Goal: Task Accomplishment & Management: Manage account settings

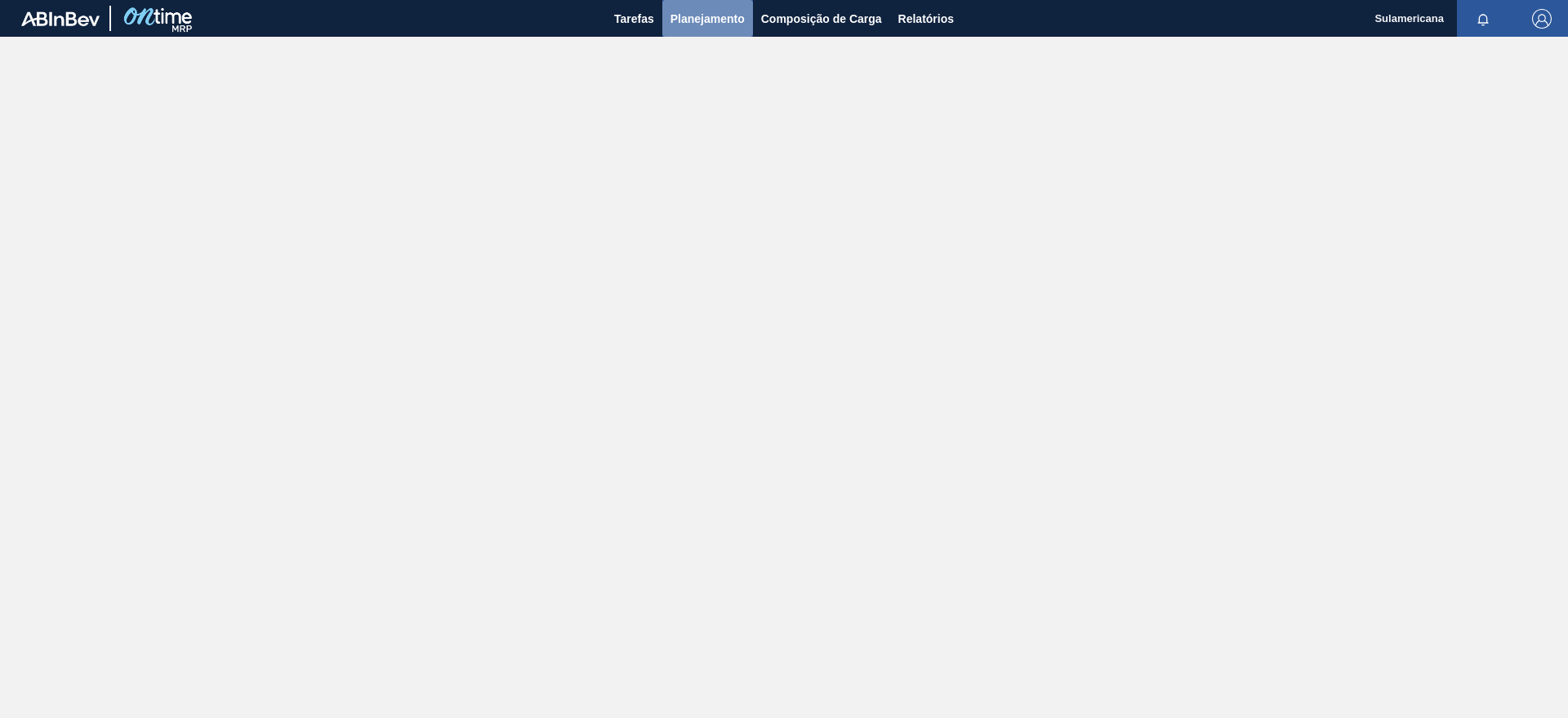
click at [728, 25] on span "Planejamento" at bounding box center [707, 19] width 74 height 20
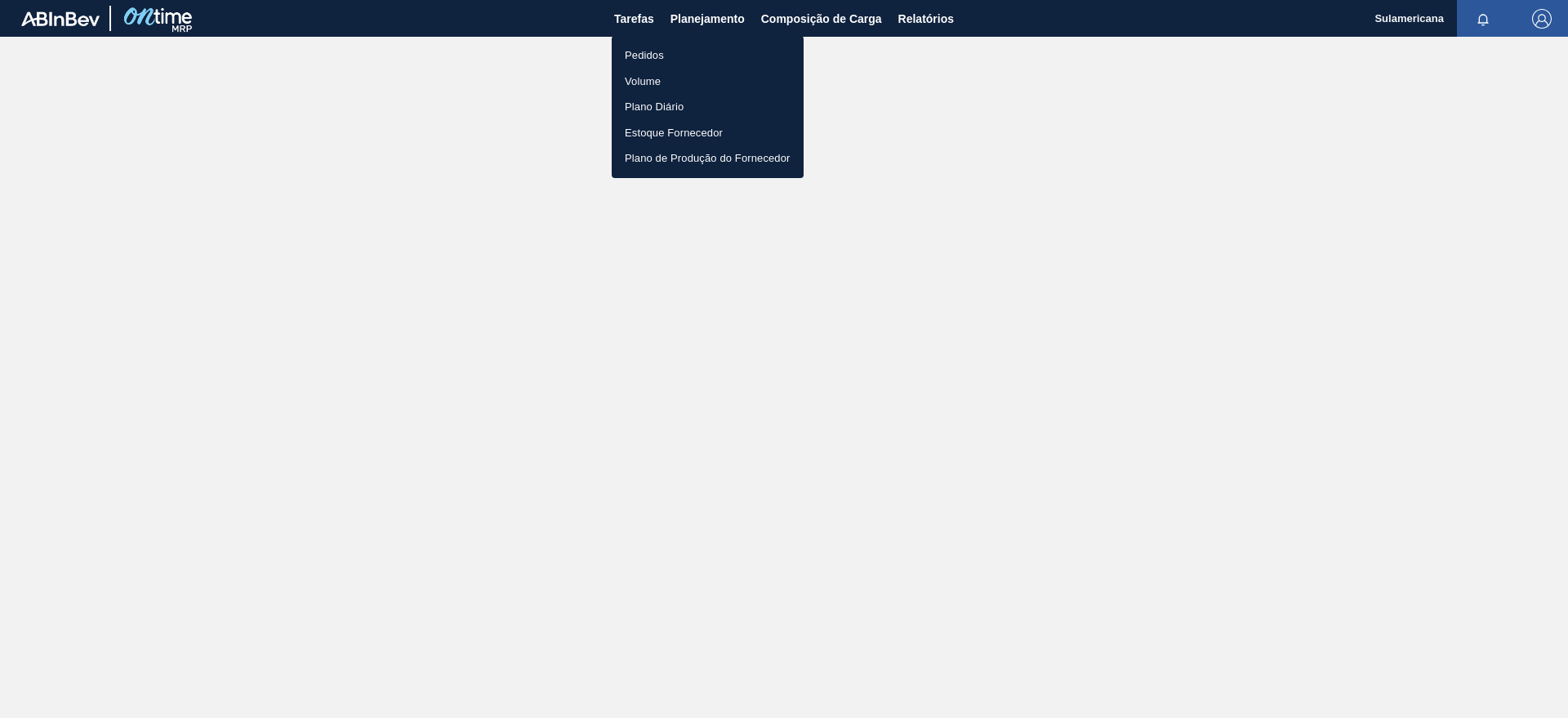
click at [669, 57] on li "Pedidos" at bounding box center [708, 56] width 192 height 26
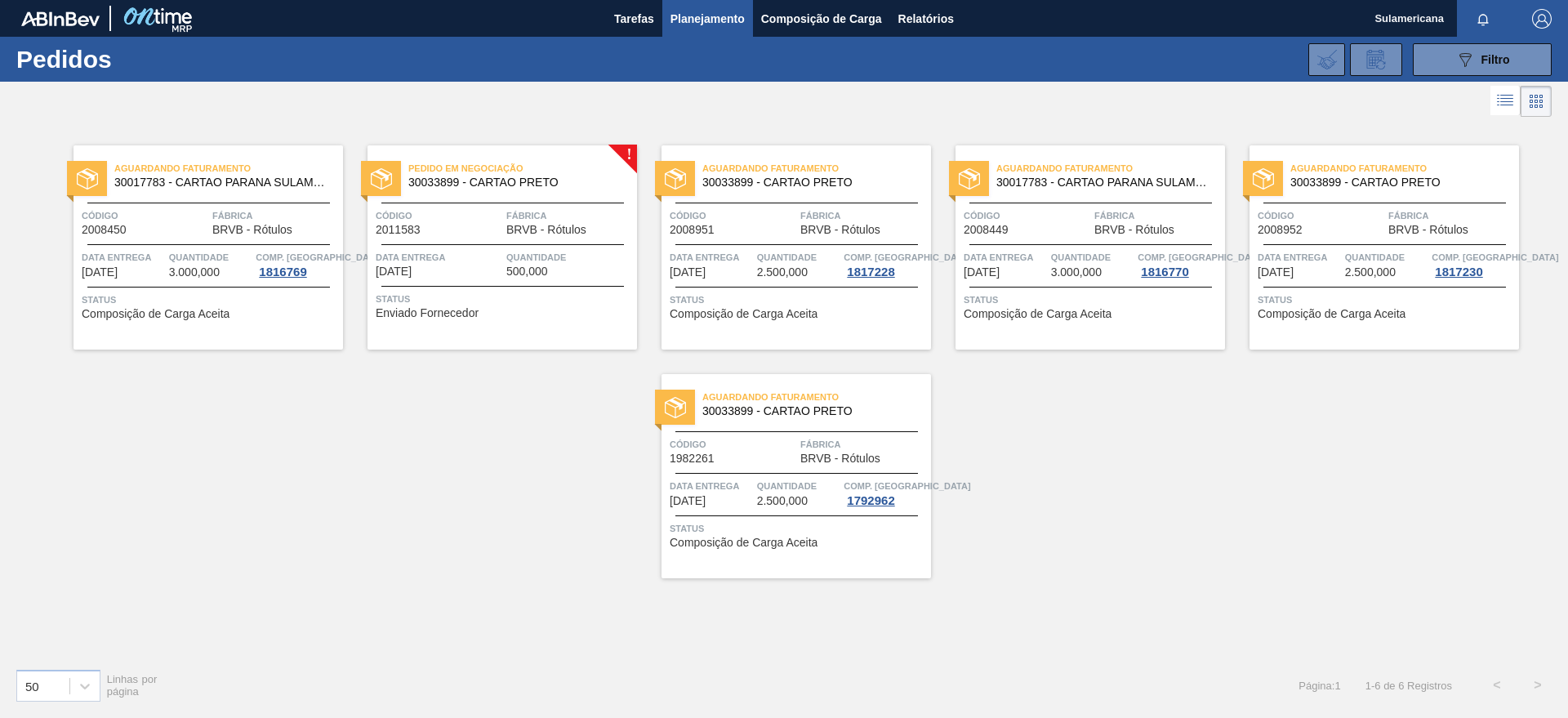
click at [380, 186] on img at bounding box center [381, 179] width 21 height 21
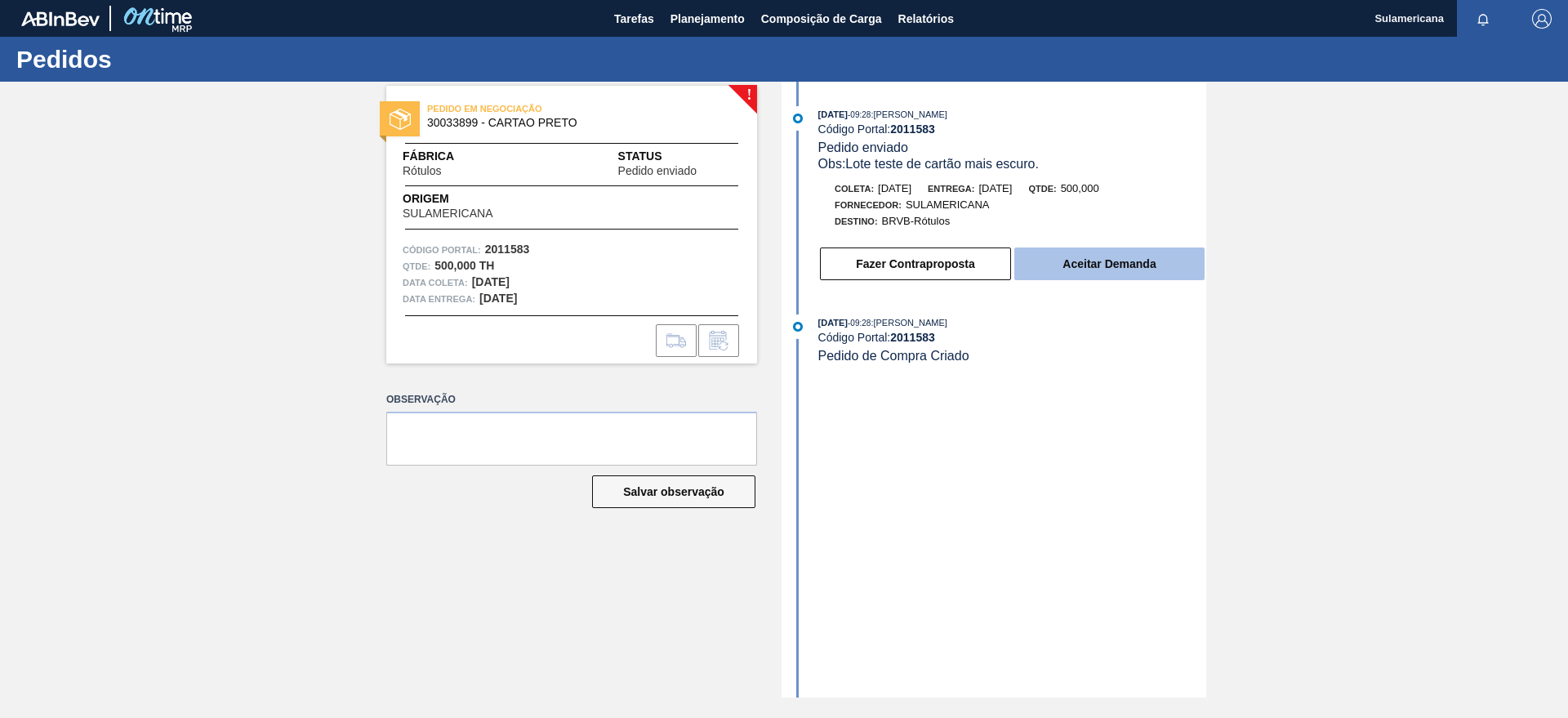
click at [1134, 265] on button "Aceitar Demanda" at bounding box center [1110, 264] width 191 height 33
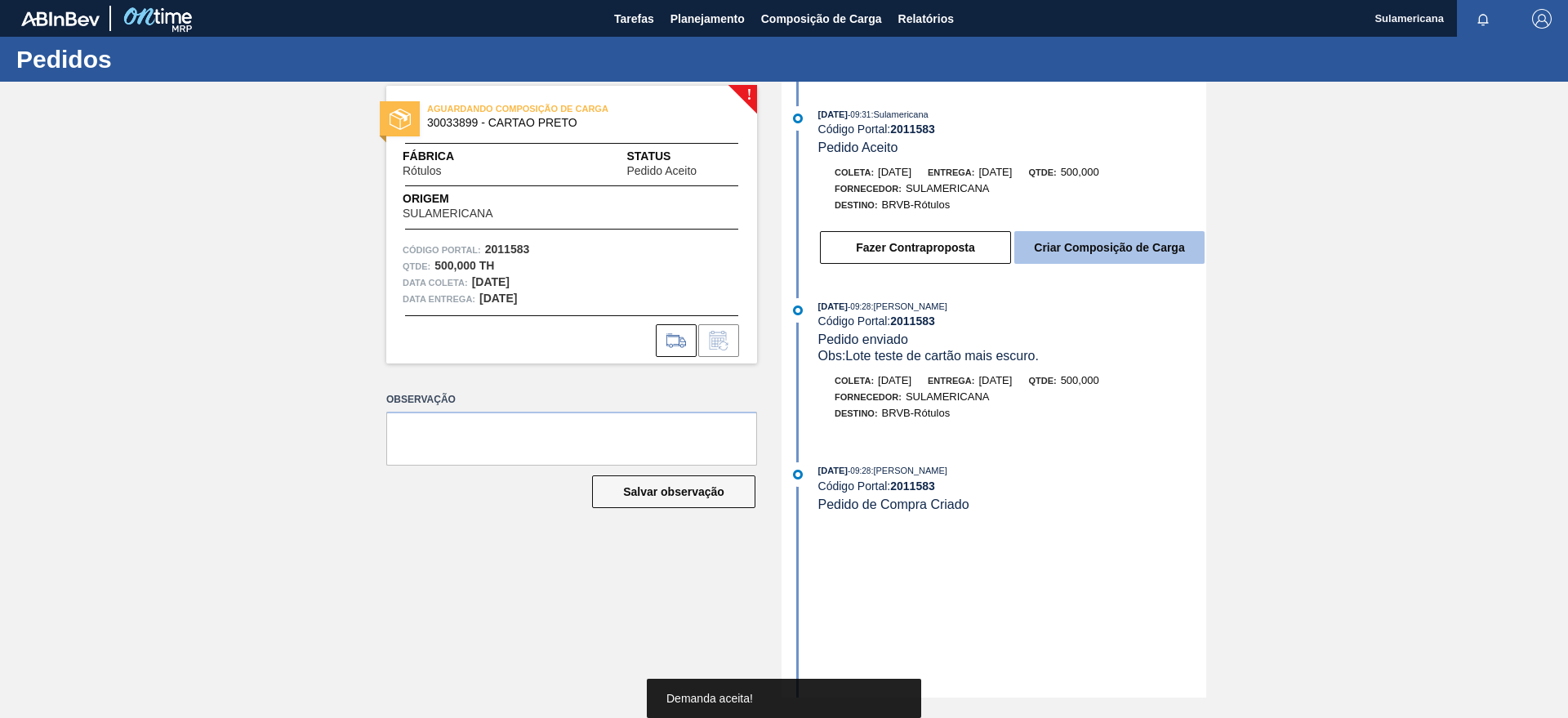
click at [1092, 247] on button "Criar Composição de Carga" at bounding box center [1110, 247] width 191 height 33
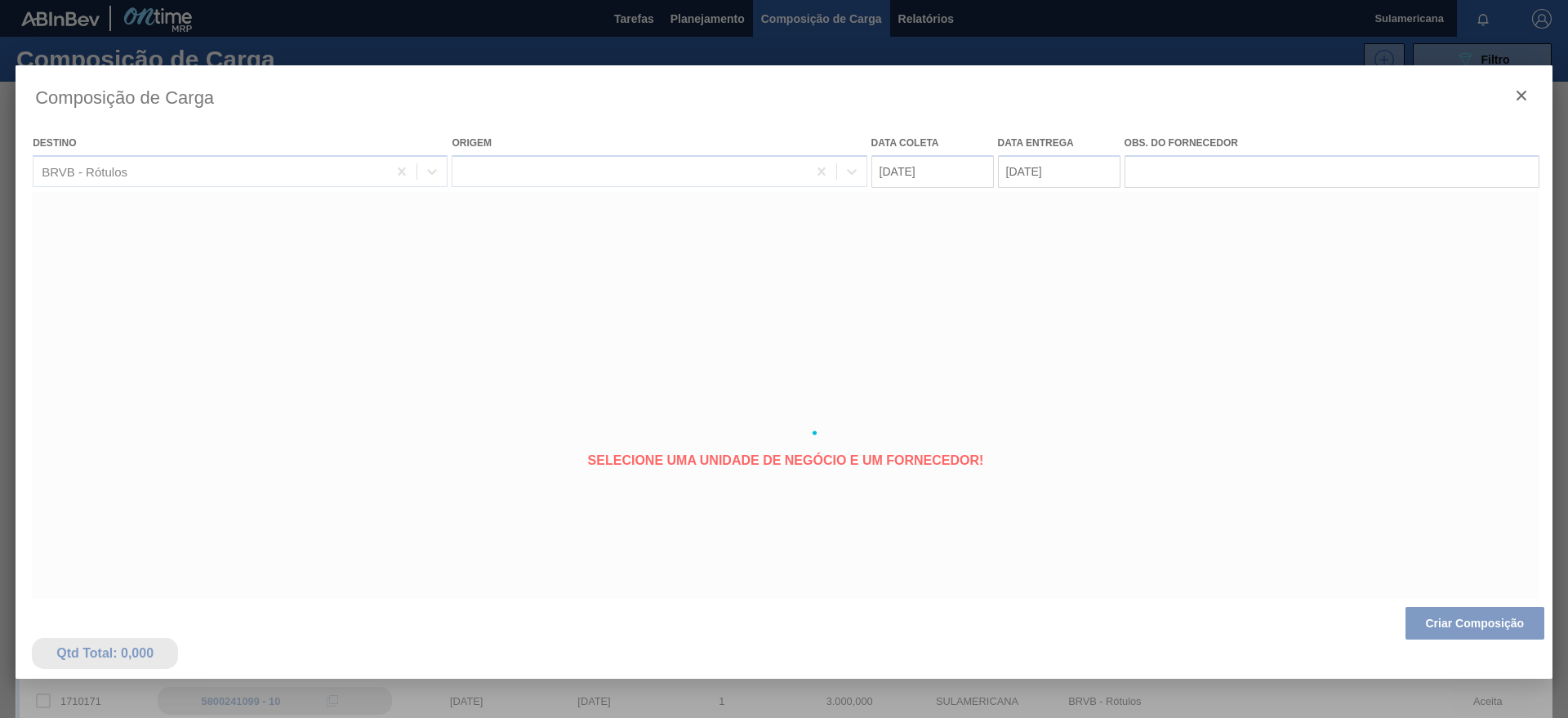
type coleta "[DATE]"
type entrega "[DATE]"
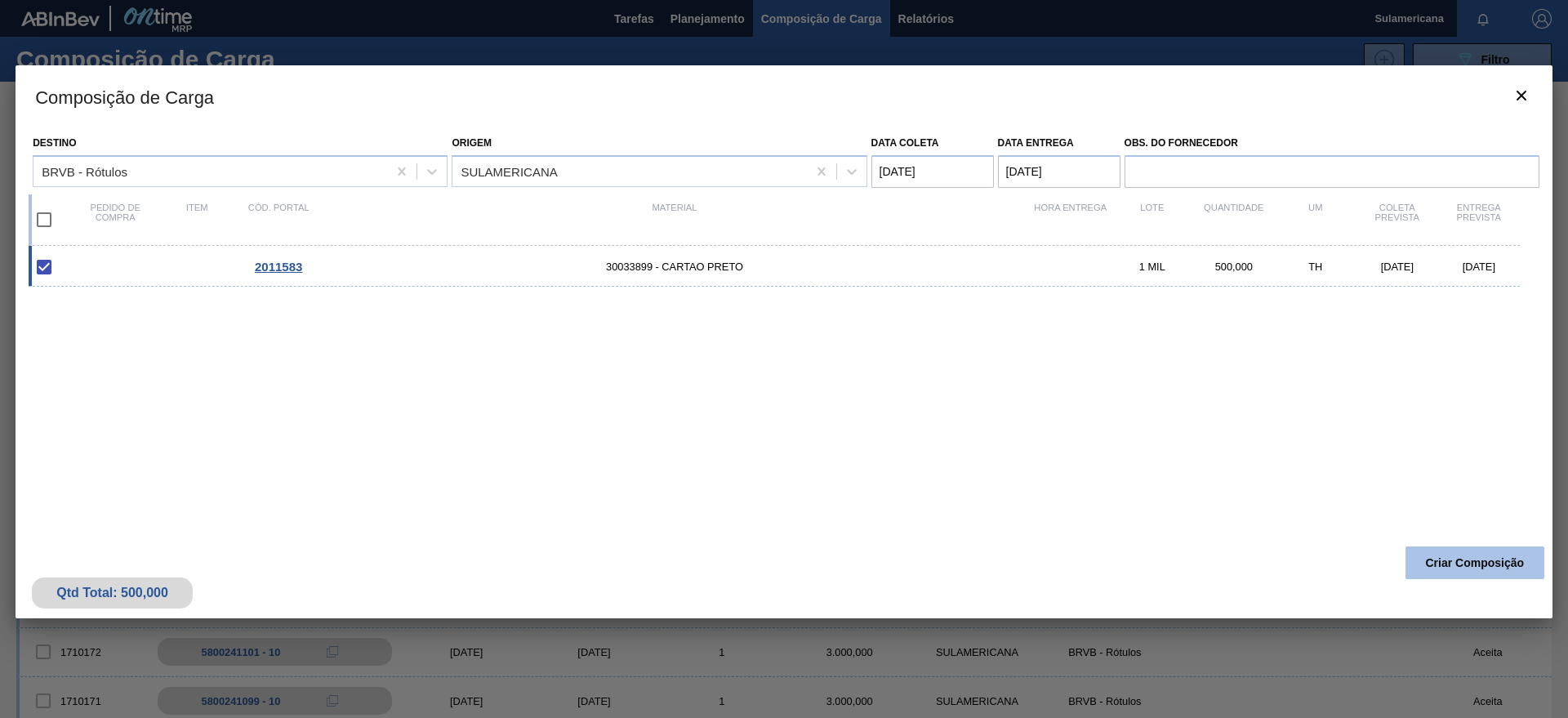
click at [1466, 559] on button "Criar Composição" at bounding box center [1474, 563] width 139 height 33
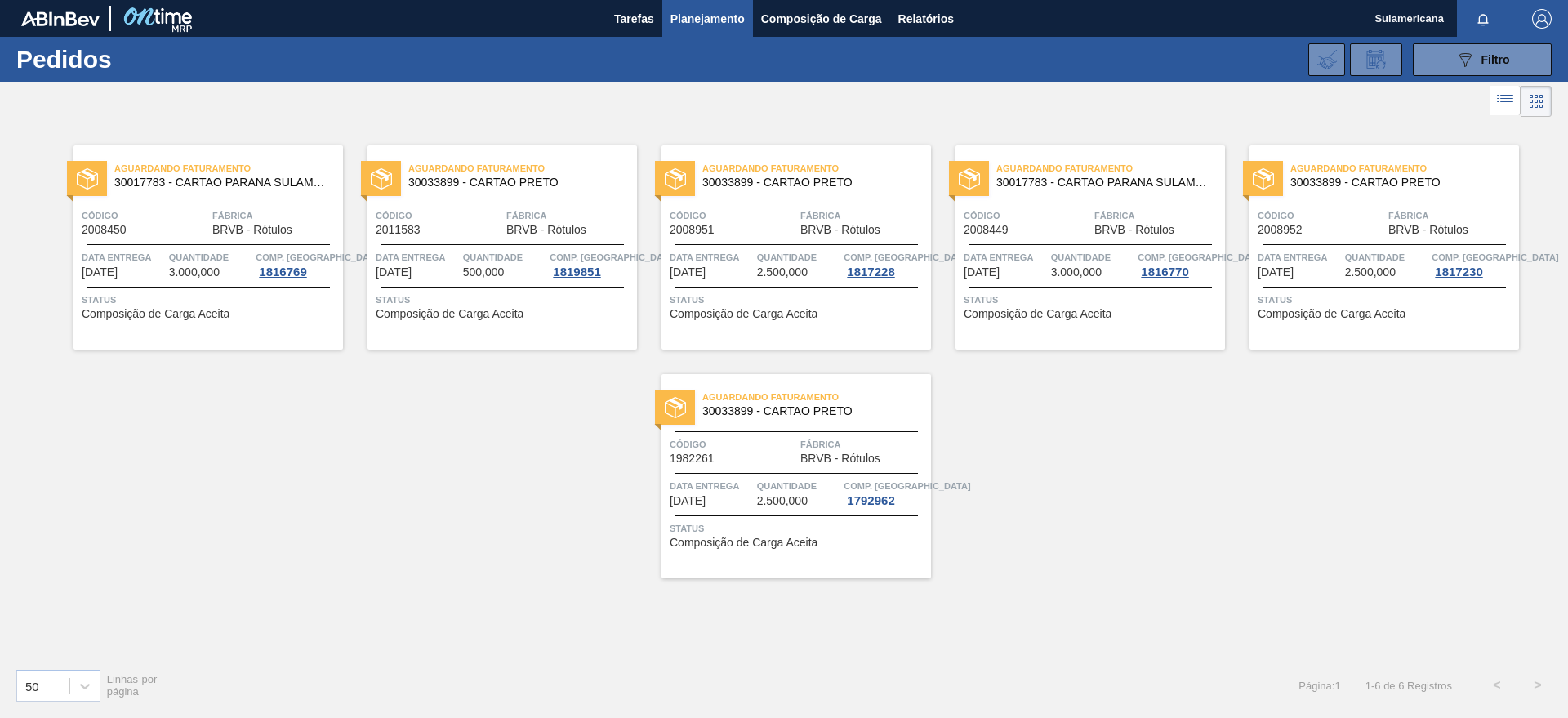
click at [189, 282] on div "Aguardando Faturamento 30017783 - CARTAO PARANA SULAMERICANA Código 2008450 Fáb…" at bounding box center [208, 247] width 269 height 205
click at [722, 230] on div "Código 2008951" at bounding box center [733, 222] width 126 height 29
click at [1055, 272] on span "3.000,000" at bounding box center [1077, 272] width 51 height 12
click at [775, 509] on div "Aguardando Faturamento 30033899 - CARTAO PRETO Código 1982261 Fábrica BRVB - Ró…" at bounding box center [796, 476] width 269 height 205
click at [1371, 277] on span "2.500,000" at bounding box center [1371, 272] width 51 height 12
